Goal: Information Seeking & Learning: Find specific fact

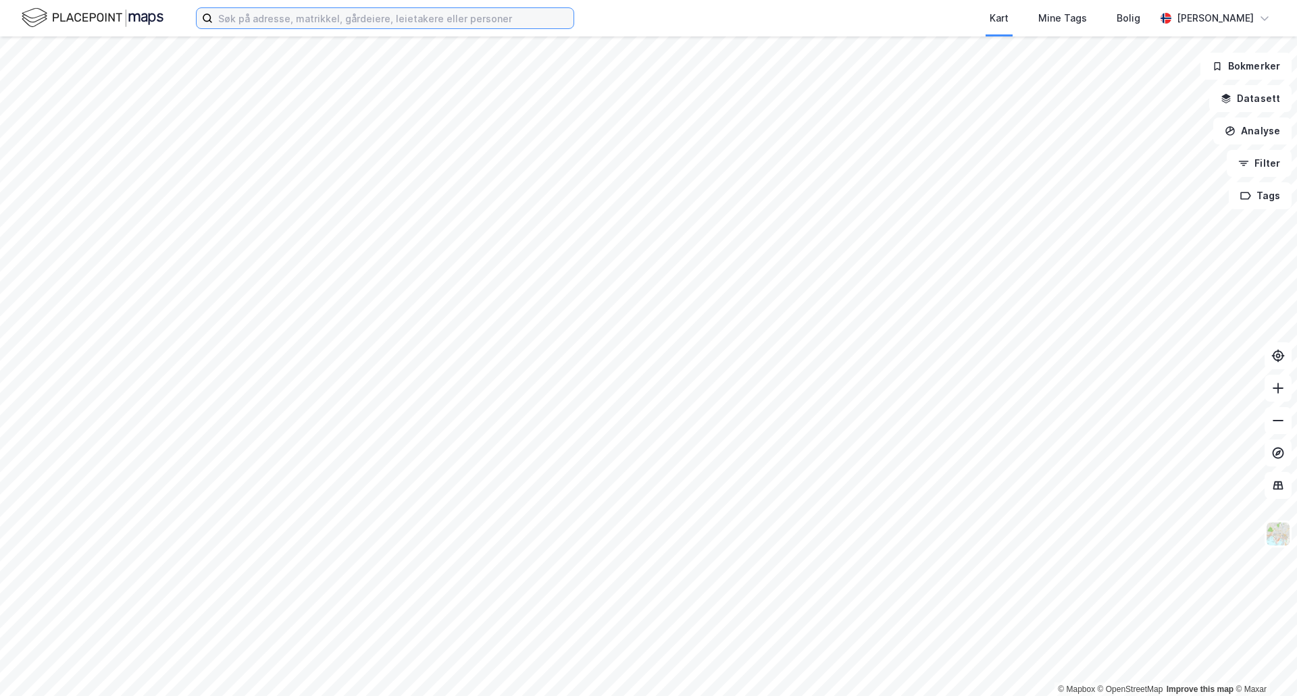
click at [235, 18] on input at bounding box center [393, 18] width 361 height 20
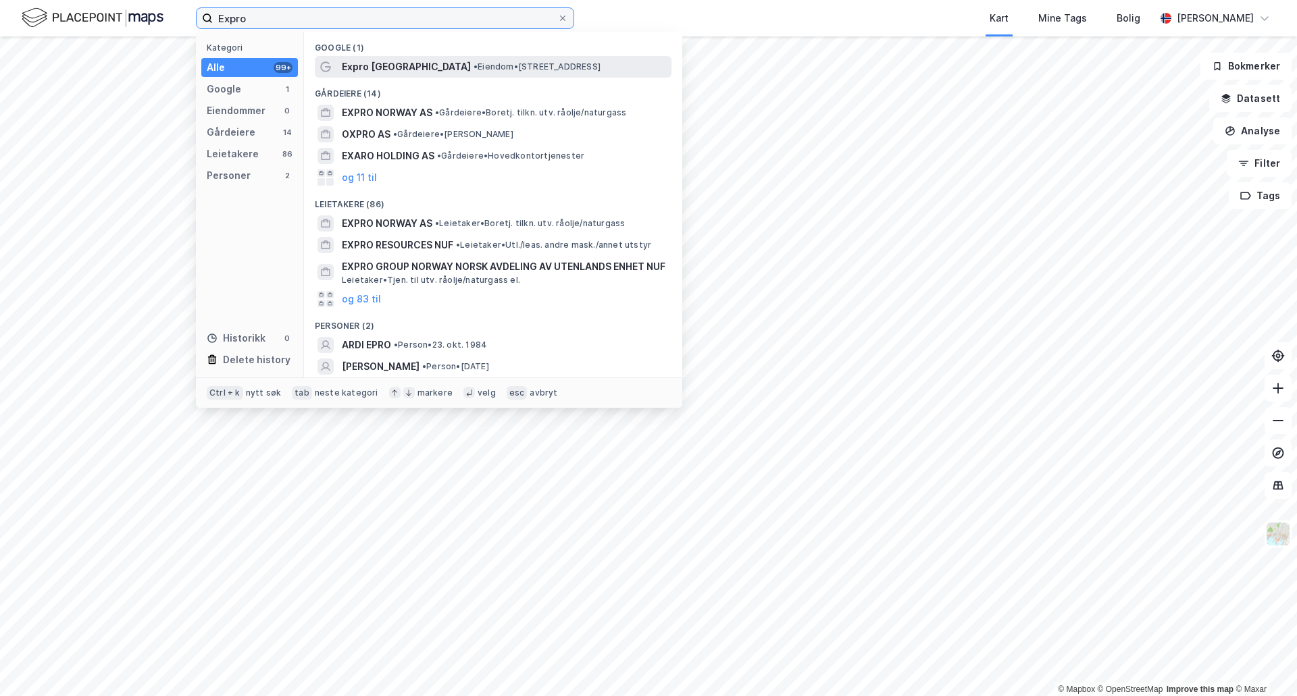
type input "Expro"
click at [359, 72] on span "Expro [GEOGRAPHIC_DATA]" at bounding box center [406, 67] width 129 height 16
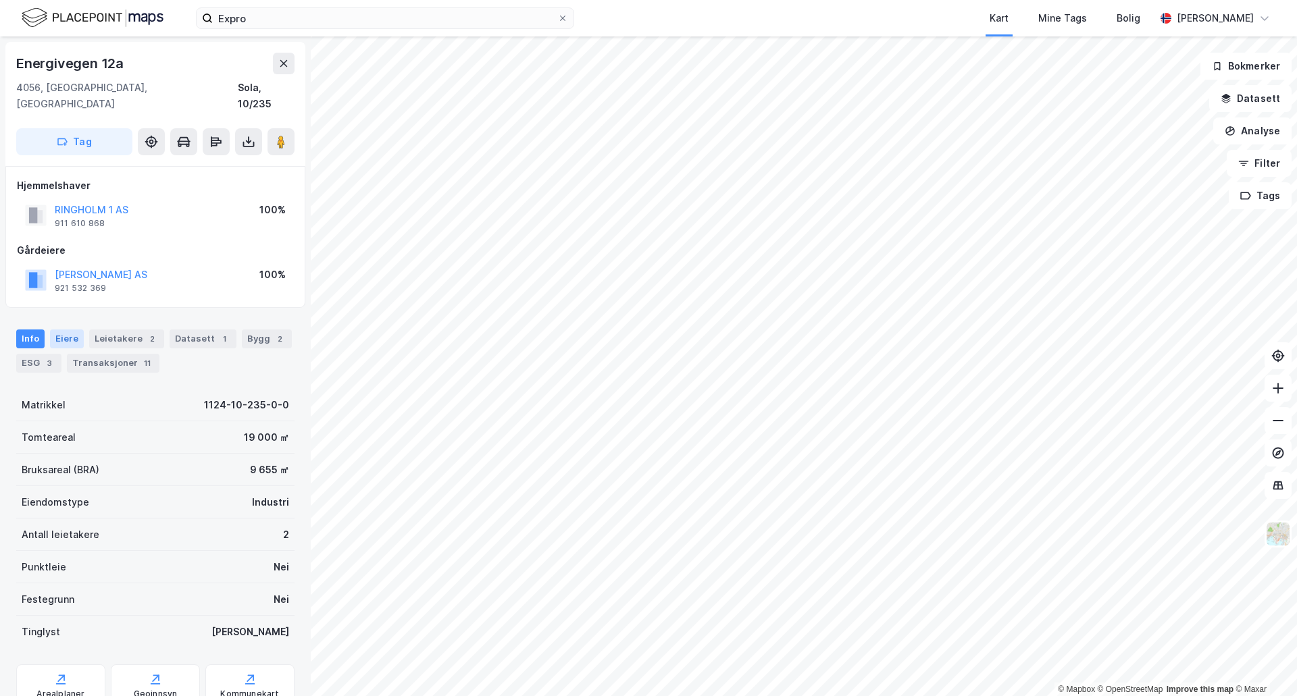
click at [68, 330] on div "Eiere" at bounding box center [67, 339] width 34 height 19
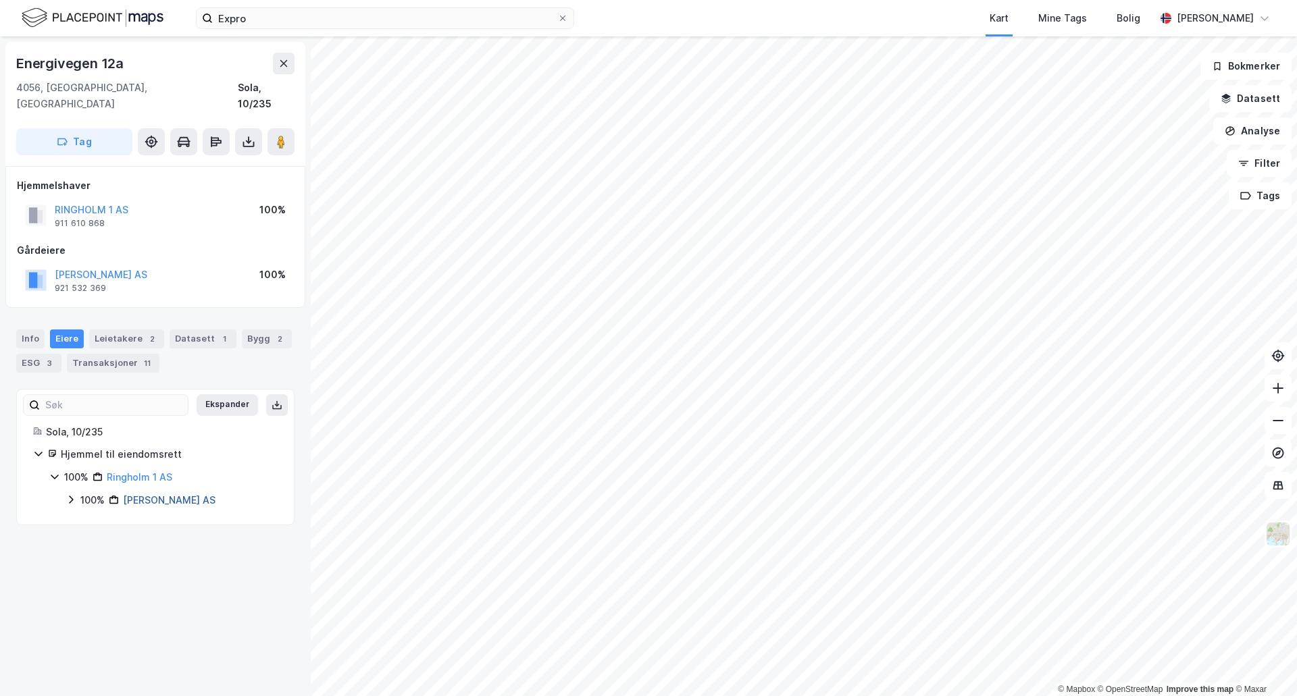
click at [160, 494] on link "[PERSON_NAME] AS" at bounding box center [169, 499] width 93 height 11
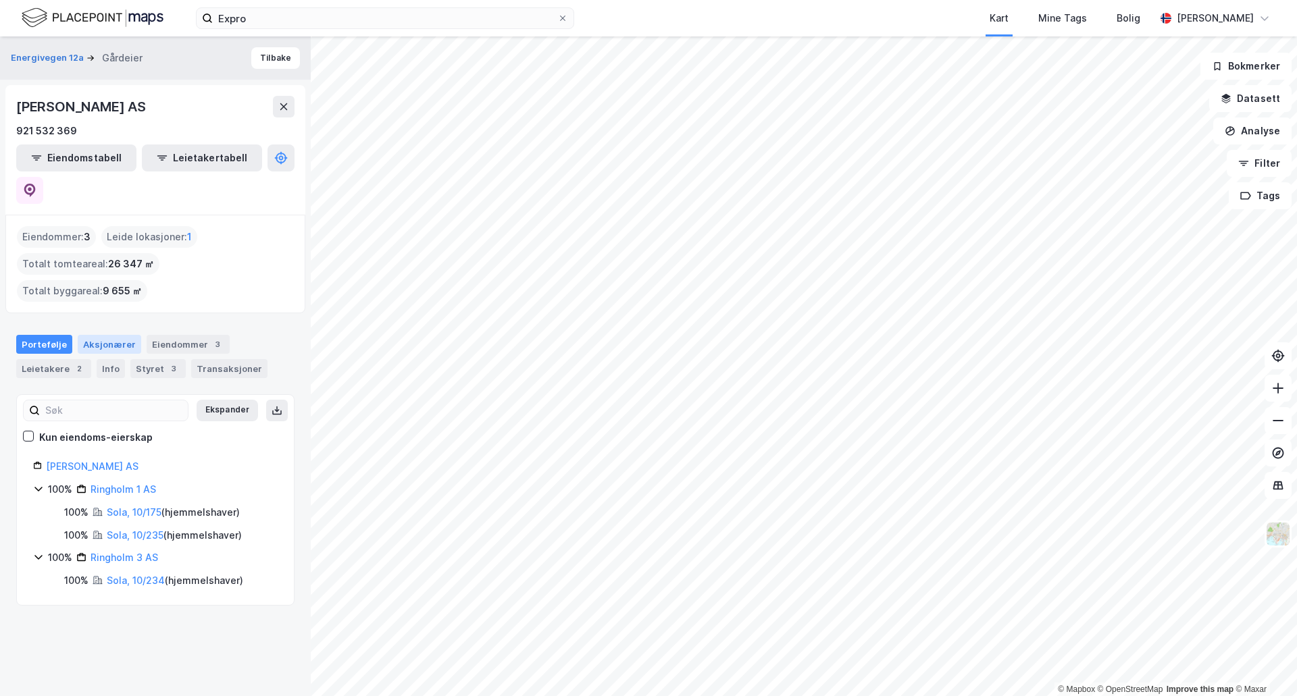
click at [107, 335] on div "Aksjonærer" at bounding box center [109, 344] width 63 height 19
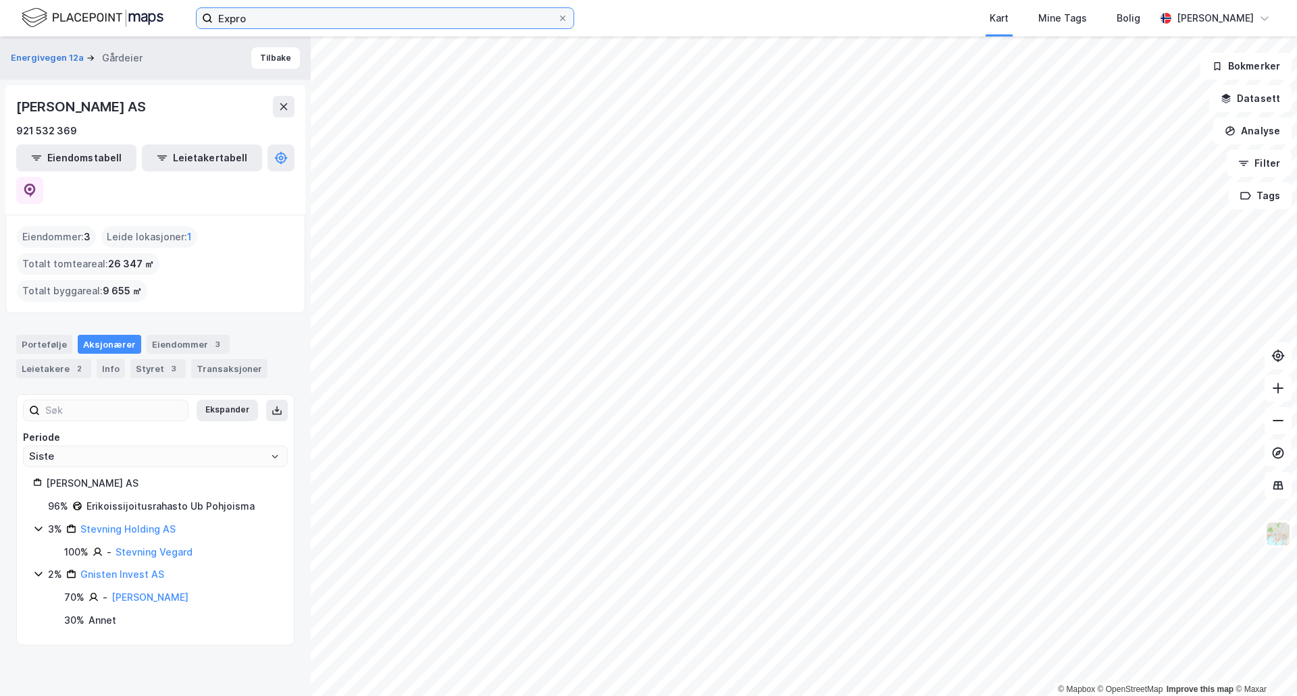
drag, startPoint x: 253, startPoint y: 20, endPoint x: 78, endPoint y: -7, distance: 177.0
click at [78, 0] on html "Expro Kart Mine Tags Bolig [PERSON_NAME] © Mapbox © OpenStreetMap Improve this …" at bounding box center [648, 348] width 1297 height 696
